Goal: Obtain resource: Download file/media

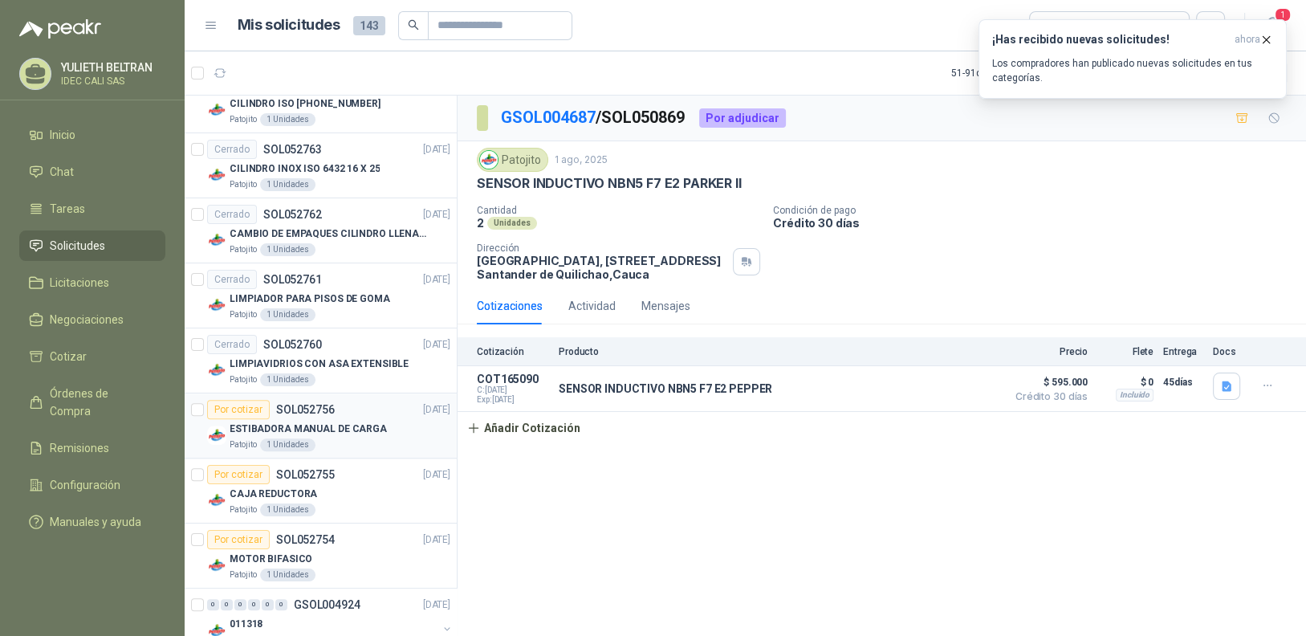
scroll to position [1239, 0]
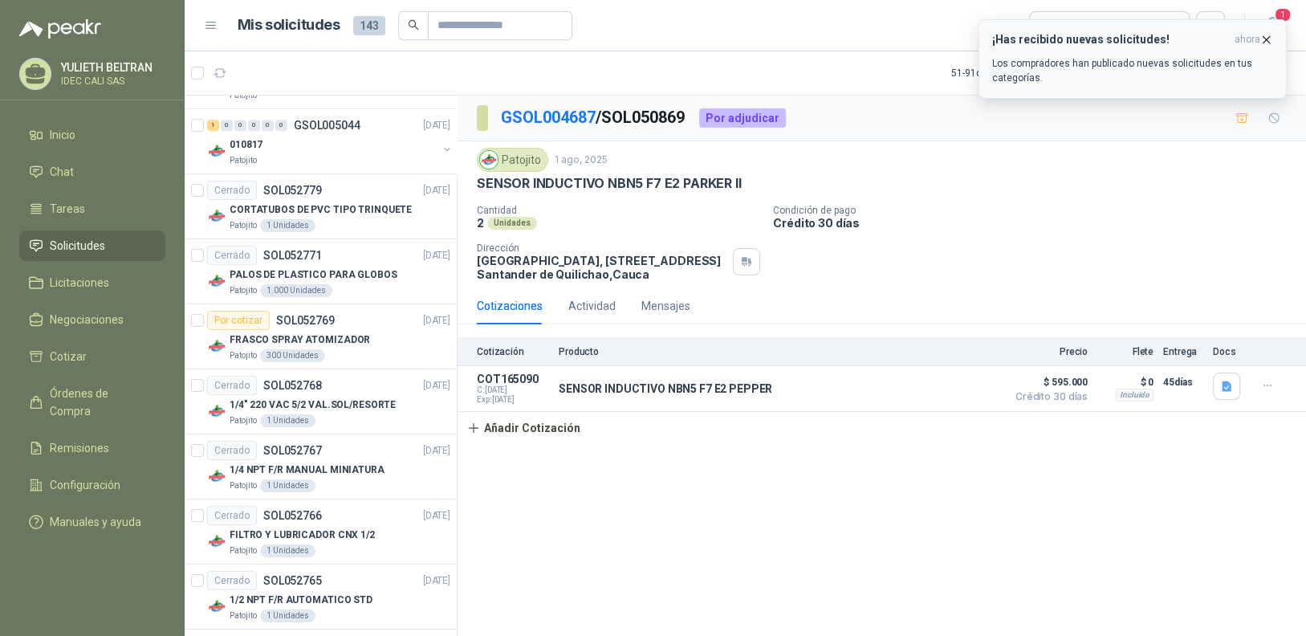
click at [1265, 39] on icon "button" at bounding box center [1267, 40] width 14 height 14
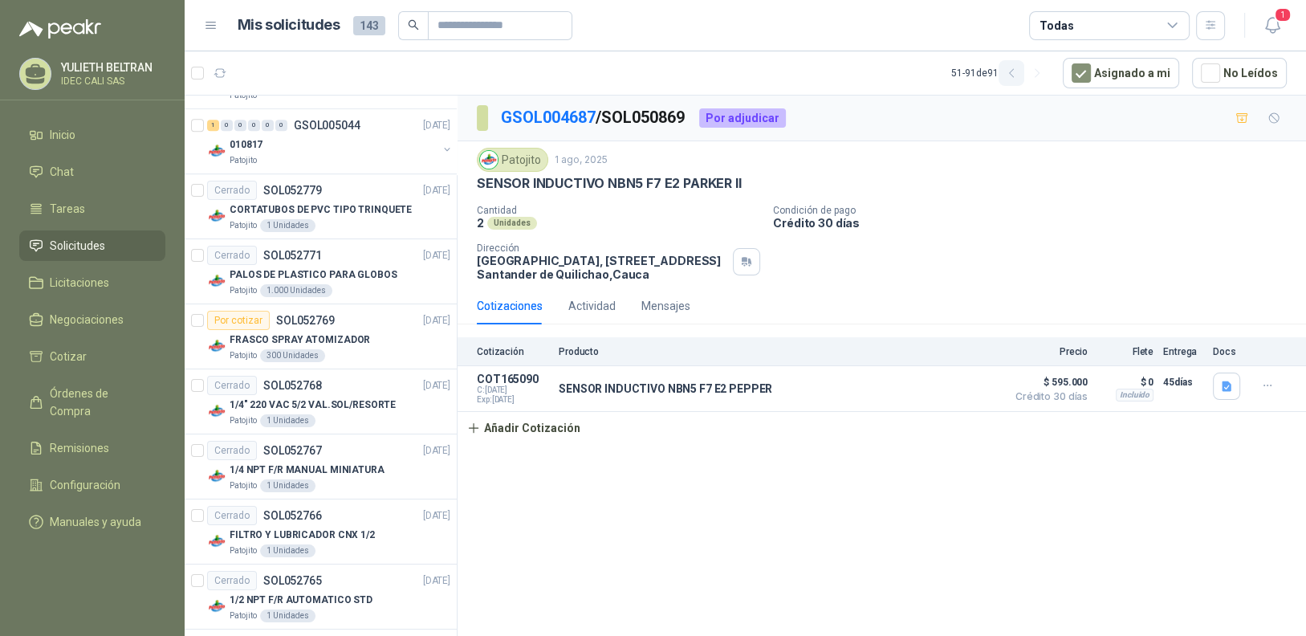
click at [1015, 72] on icon "button" at bounding box center [1012, 74] width 14 height 14
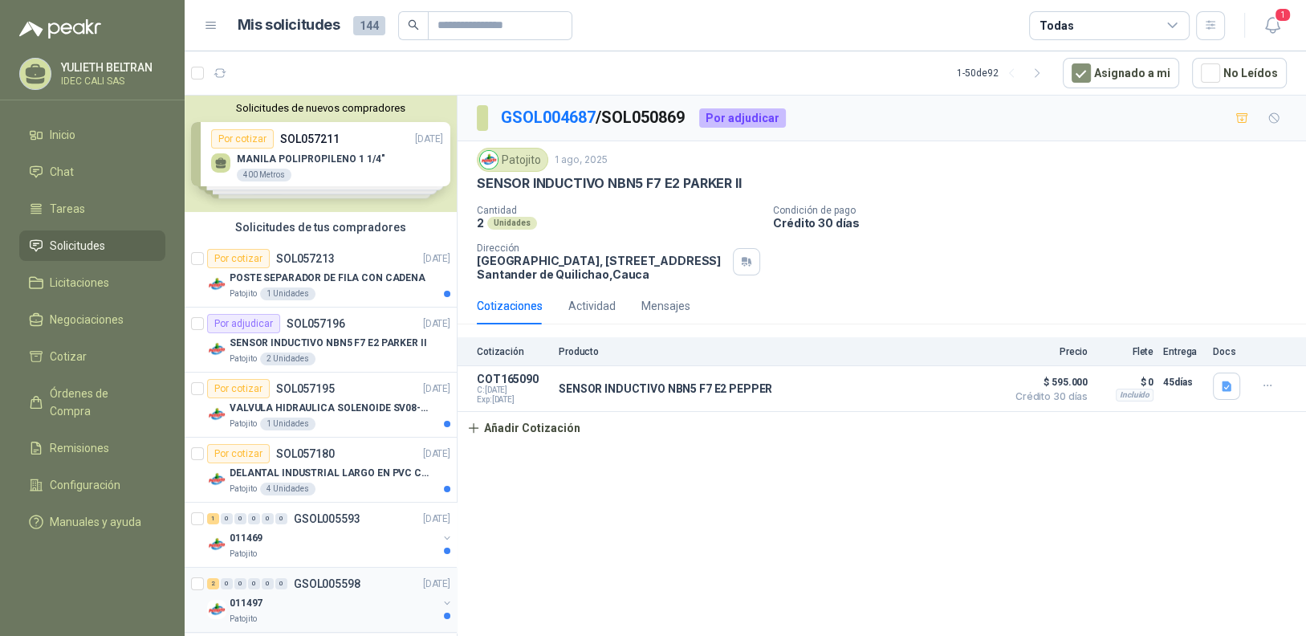
scroll to position [79, 0]
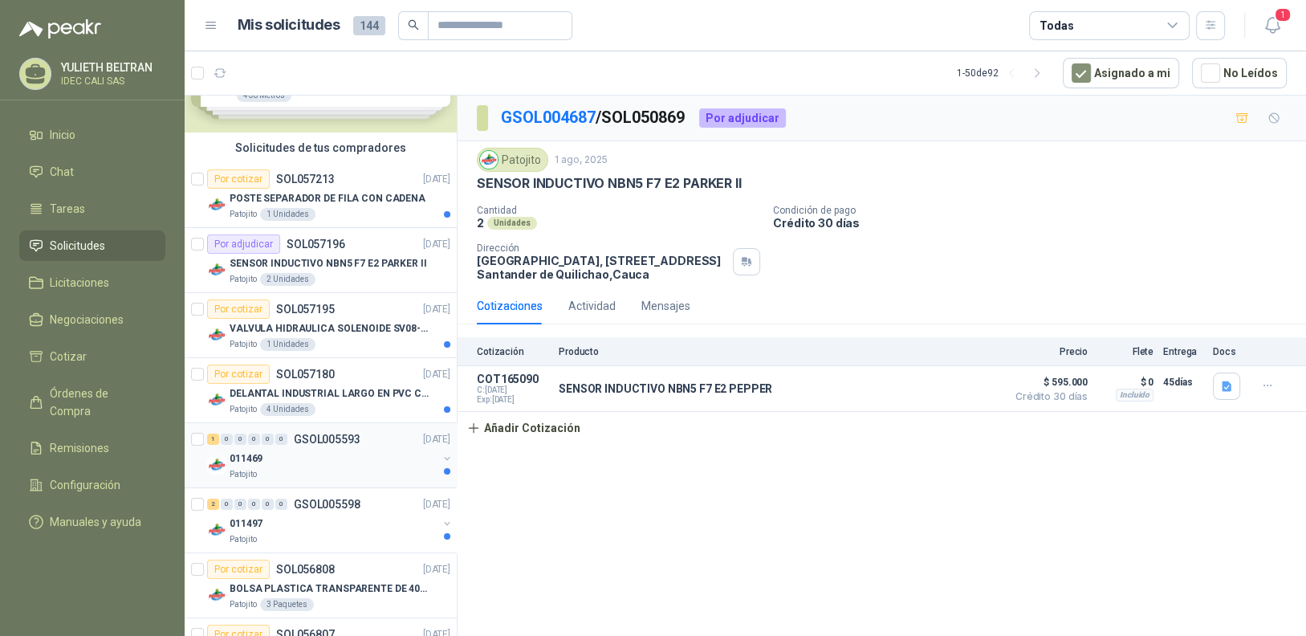
click at [371, 470] on div "Patojito" at bounding box center [334, 474] width 208 height 13
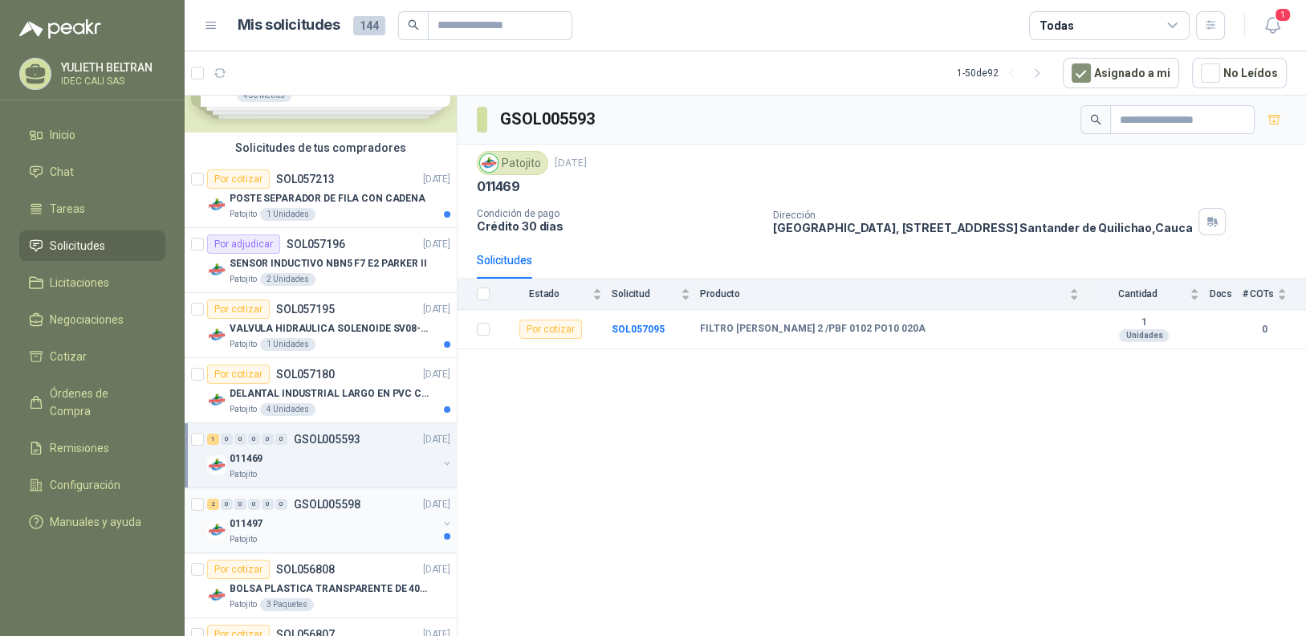
click at [356, 519] on div "011497" at bounding box center [334, 523] width 208 height 19
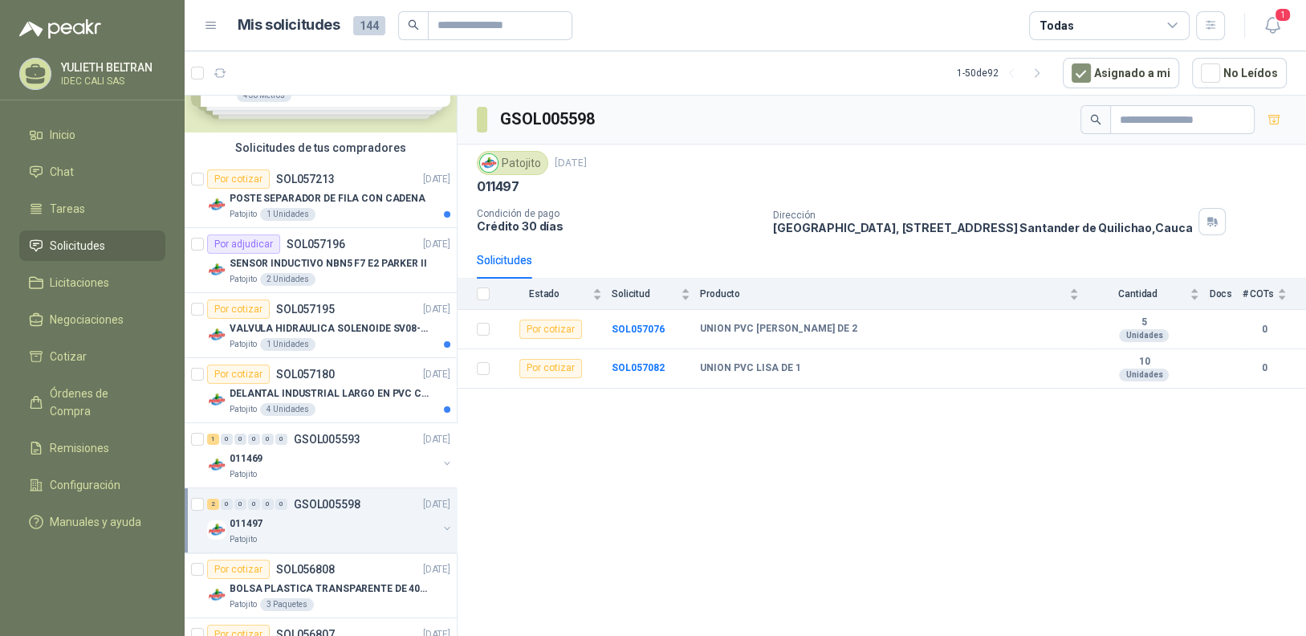
scroll to position [321, 0]
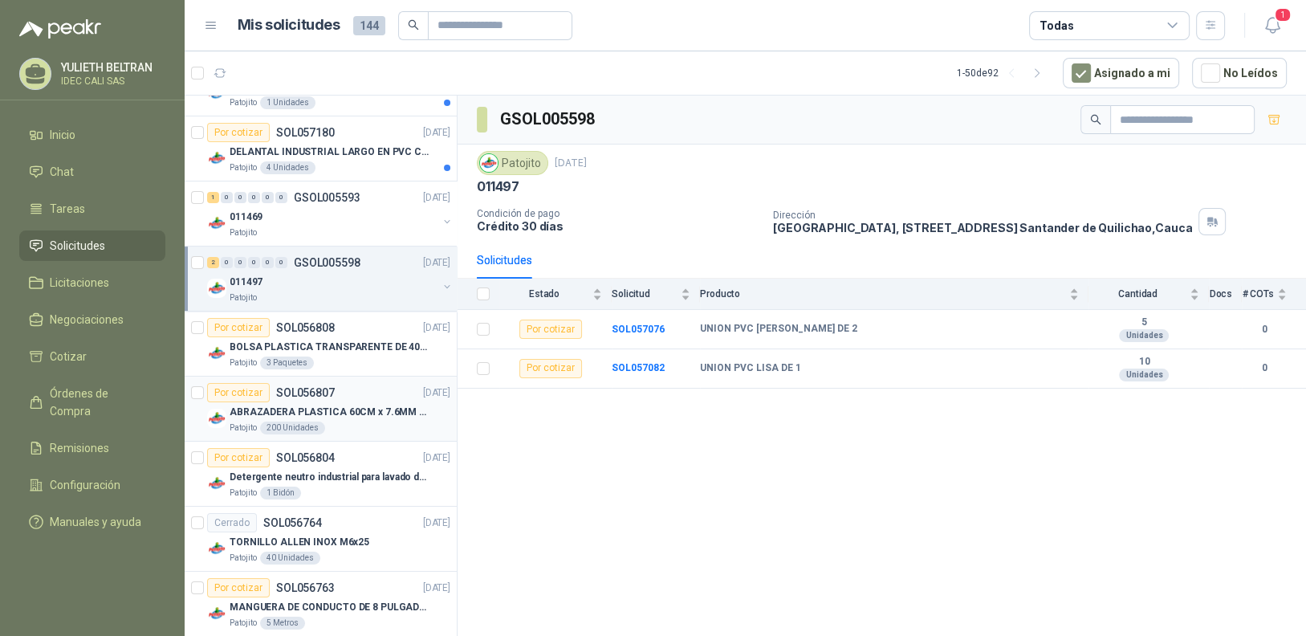
click at [340, 422] on div "Patojito 200 Unidades" at bounding box center [340, 428] width 221 height 13
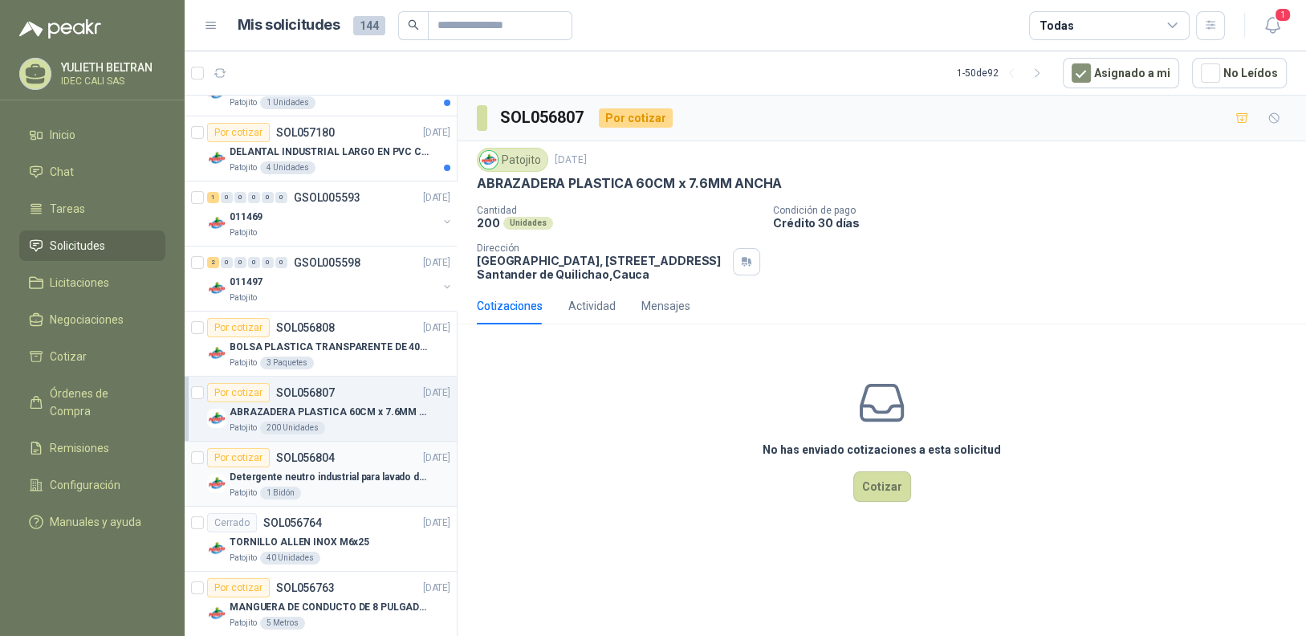
scroll to position [401, 0]
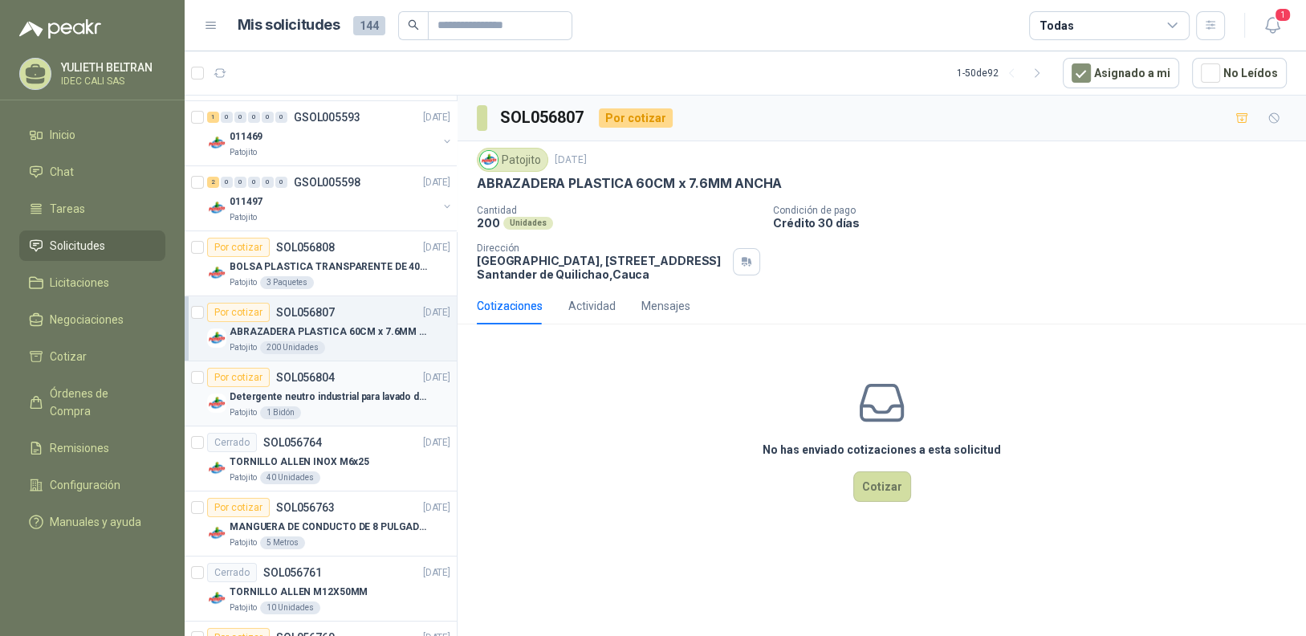
click at [352, 391] on p "Detergente neutro industrial para lavado de tanques y maquinas." at bounding box center [330, 396] width 200 height 15
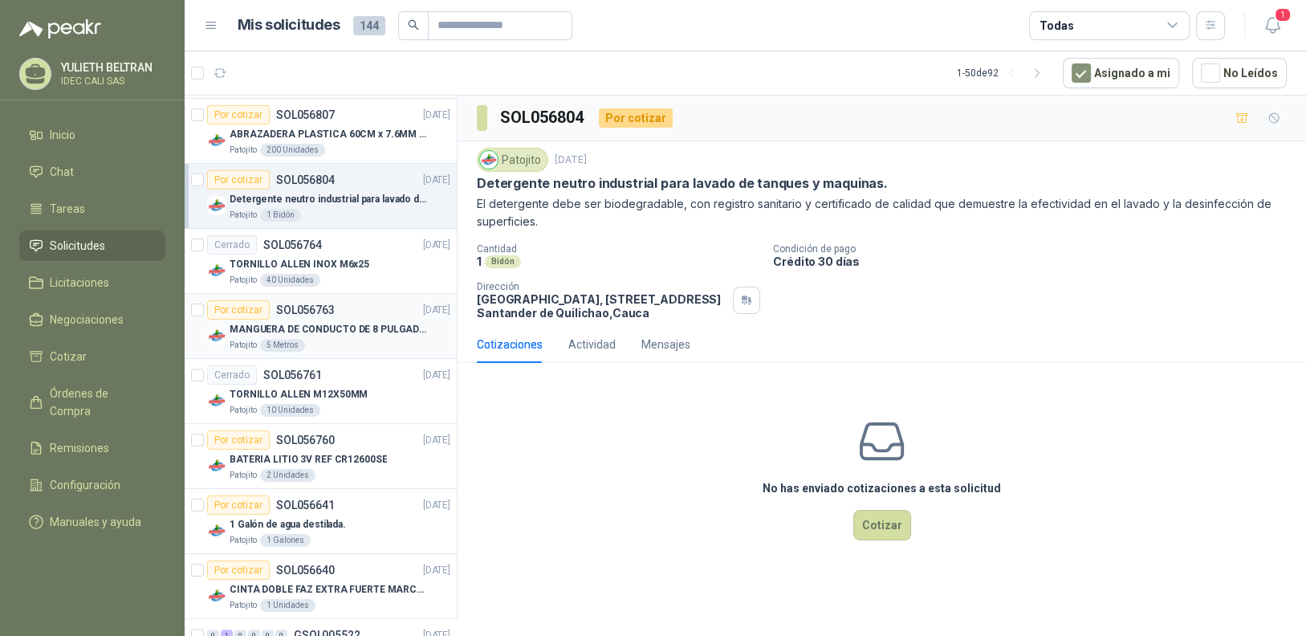
scroll to position [642, 0]
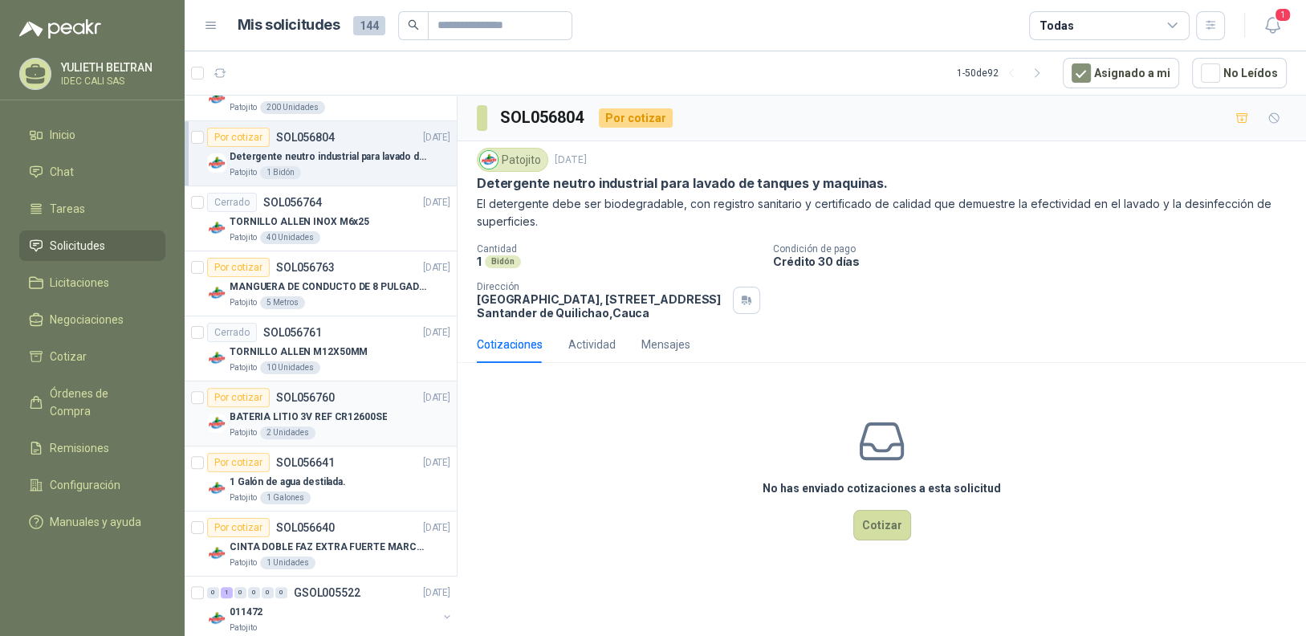
click at [355, 429] on div "Patojito 2 Unidades" at bounding box center [340, 432] width 221 height 13
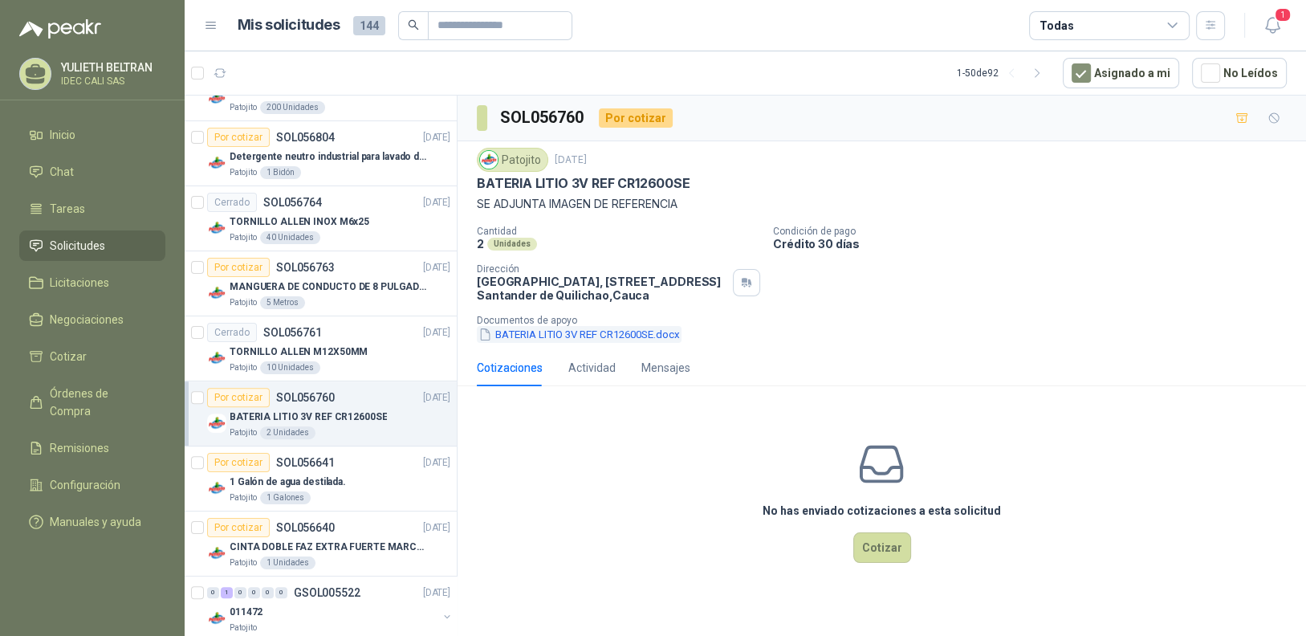
click at [519, 340] on button "BATERIA LITIO 3V REF CR12600SE.docx" at bounding box center [579, 334] width 205 height 17
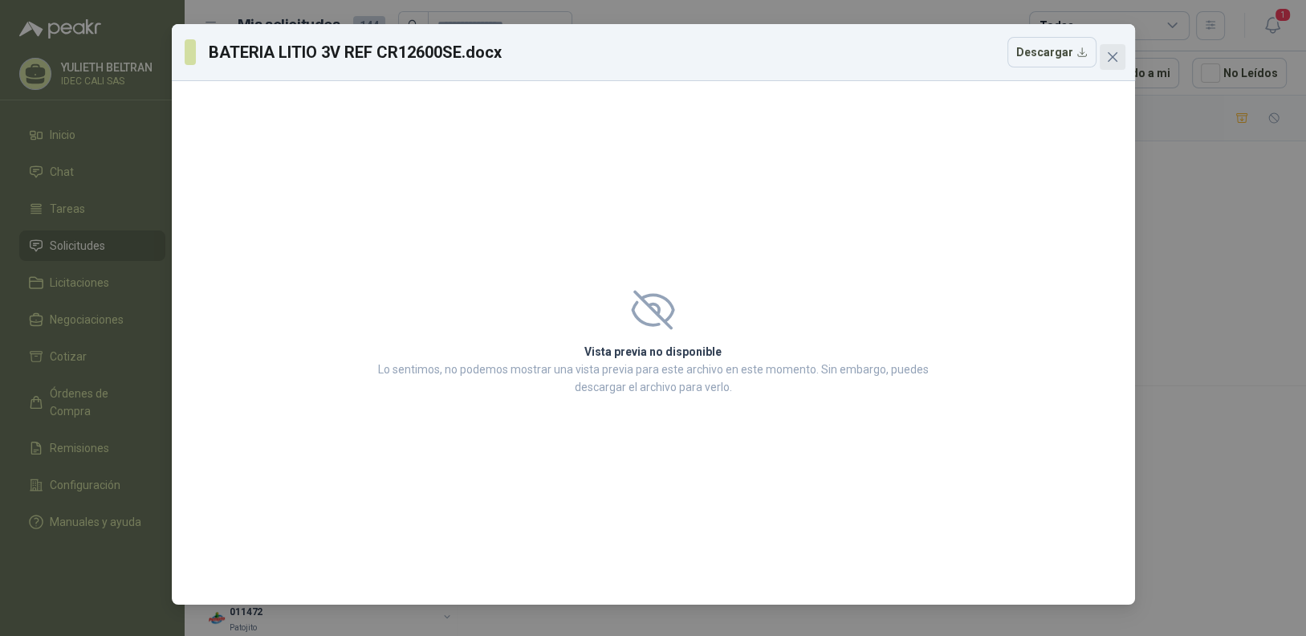
click at [1110, 55] on icon "close" at bounding box center [1112, 57] width 13 height 13
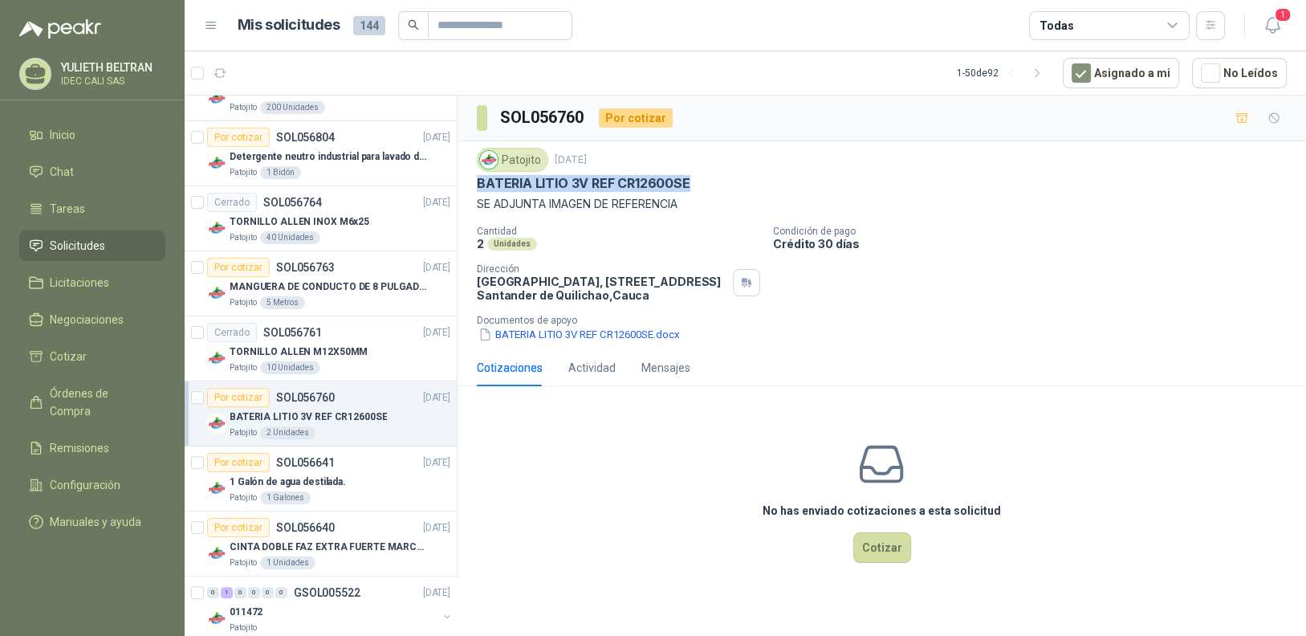
drag, startPoint x: 478, startPoint y: 181, endPoint x: 687, endPoint y: 182, distance: 209.6
click at [687, 182] on div "BATERIA LITIO 3V REF CR12600SE" at bounding box center [882, 183] width 810 height 17
click at [531, 335] on button "BATERIA LITIO 3V REF CR12600SE.docx" at bounding box center [579, 334] width 205 height 17
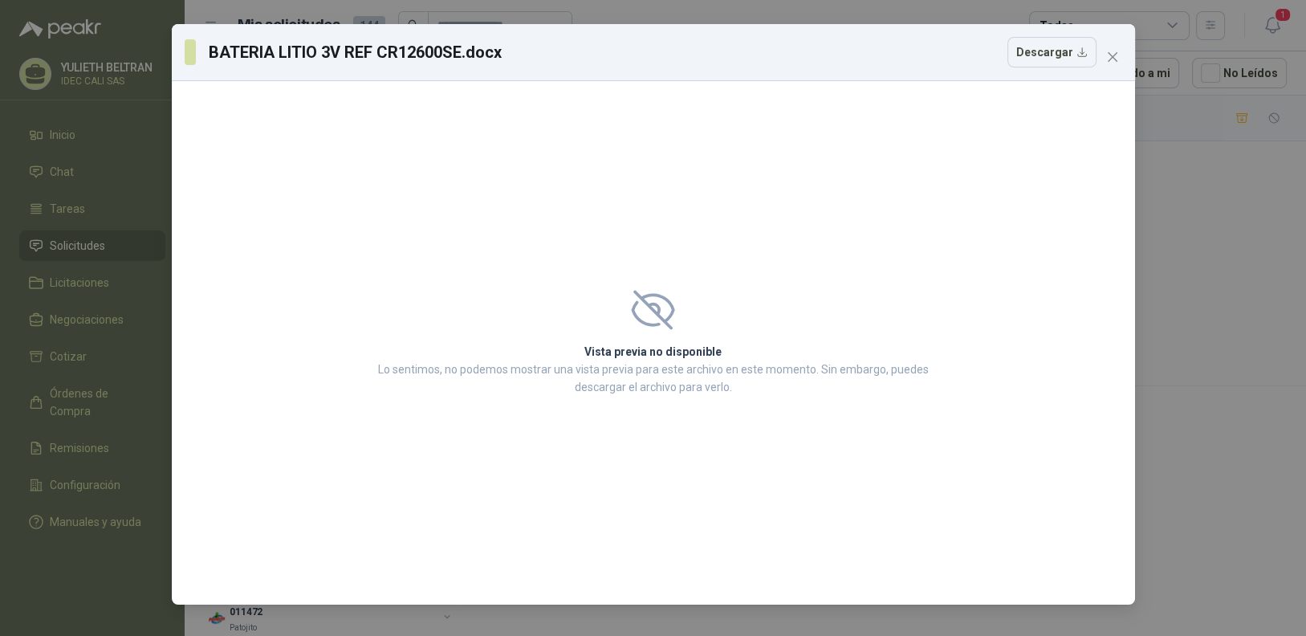
click at [682, 364] on p "Lo sentimos, no podemos mostrar una vista previa para este archivo en este mome…" at bounding box center [653, 377] width 560 height 35
click at [1053, 57] on button "Descargar" at bounding box center [1052, 52] width 89 height 31
drag, startPoint x: 1106, startPoint y: 59, endPoint x: 1098, endPoint y: 66, distance: 10.2
click at [1106, 59] on icon "close" at bounding box center [1112, 57] width 13 height 13
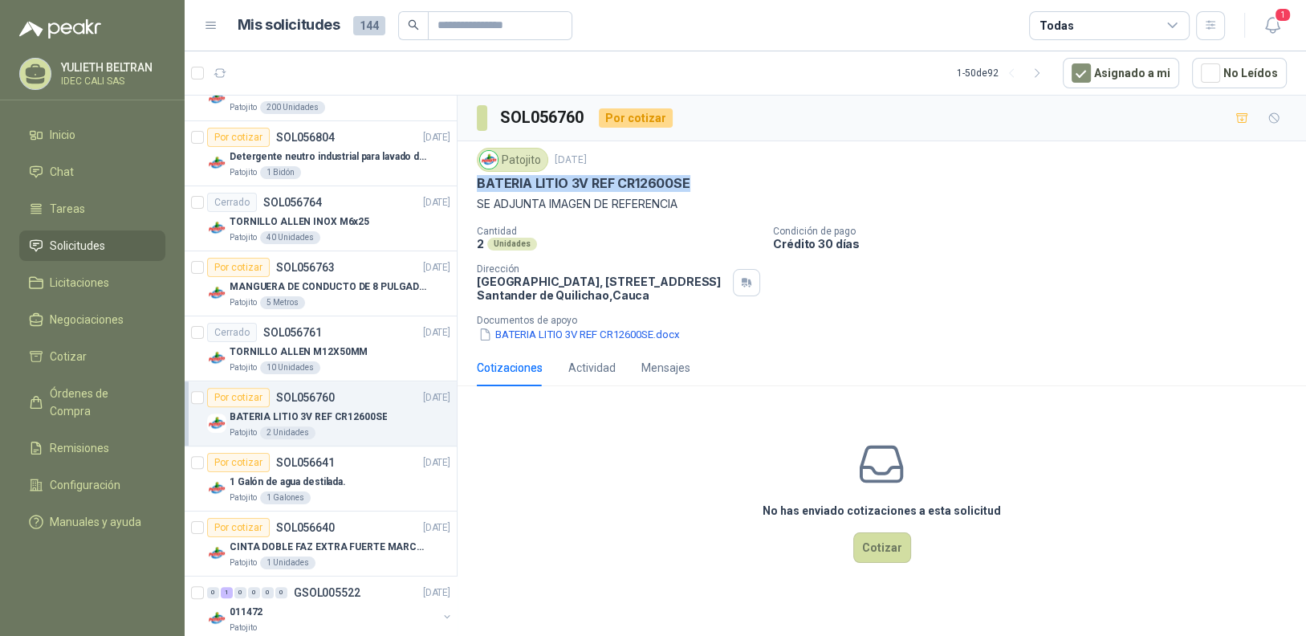
drag, startPoint x: 684, startPoint y: 184, endPoint x: 475, endPoint y: 185, distance: 208.8
click at [477, 185] on p "BATERIA LITIO 3V REF CR12600SE" at bounding box center [584, 183] width 214 height 17
copy p "BATERIA LITIO 3V REF CR12600SE"
